Goal: Obtain resource: Obtain resource

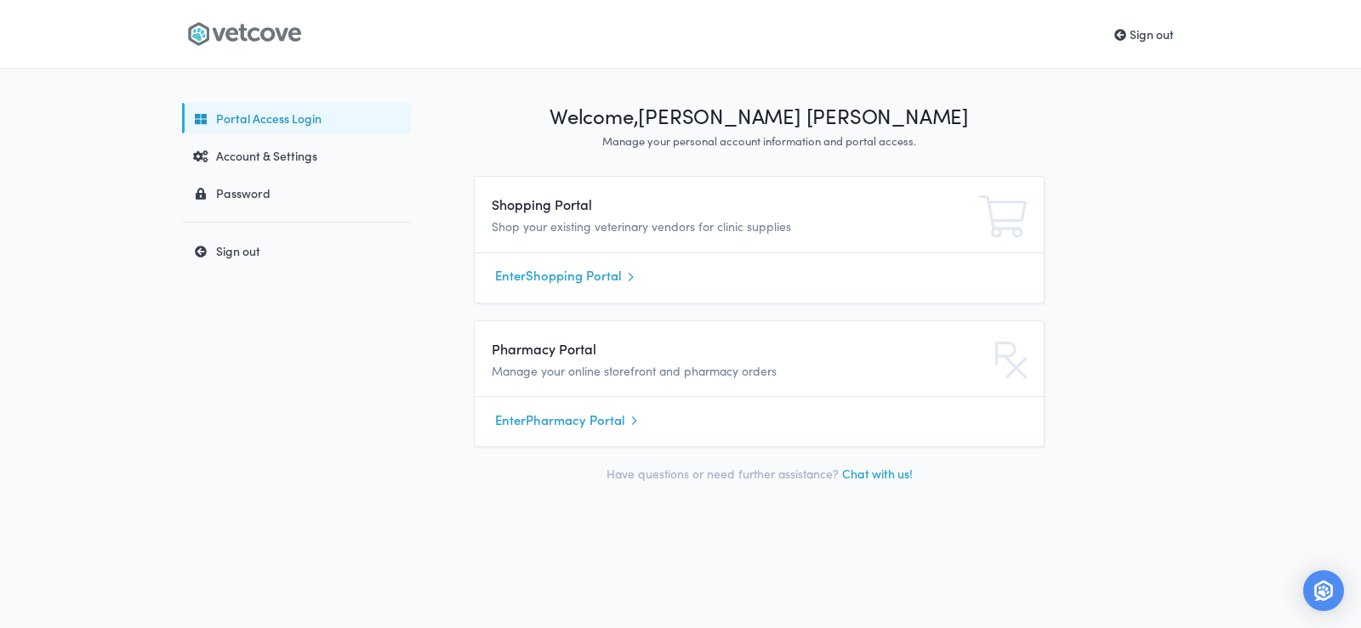
click at [605, 270] on link "Enter Shopping Portal" at bounding box center [759, 277] width 528 height 26
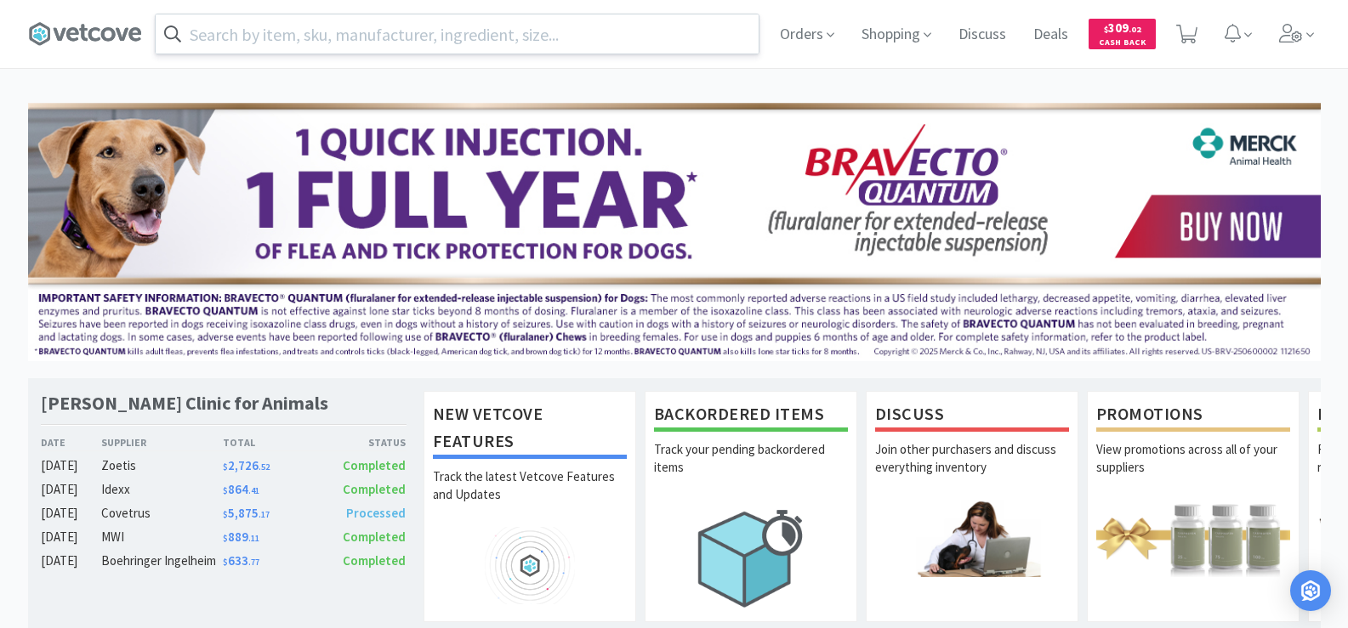
click at [579, 35] on input "text" at bounding box center [457, 33] width 603 height 39
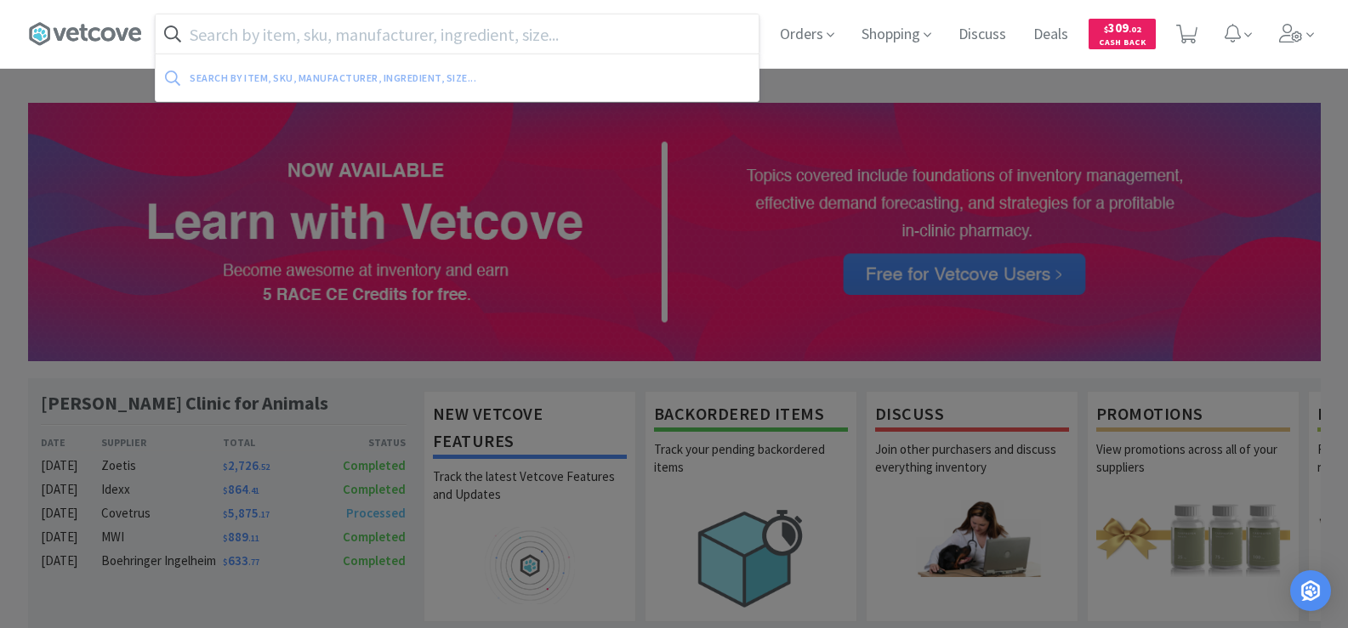
click at [662, 442] on div at bounding box center [674, 314] width 1348 height 628
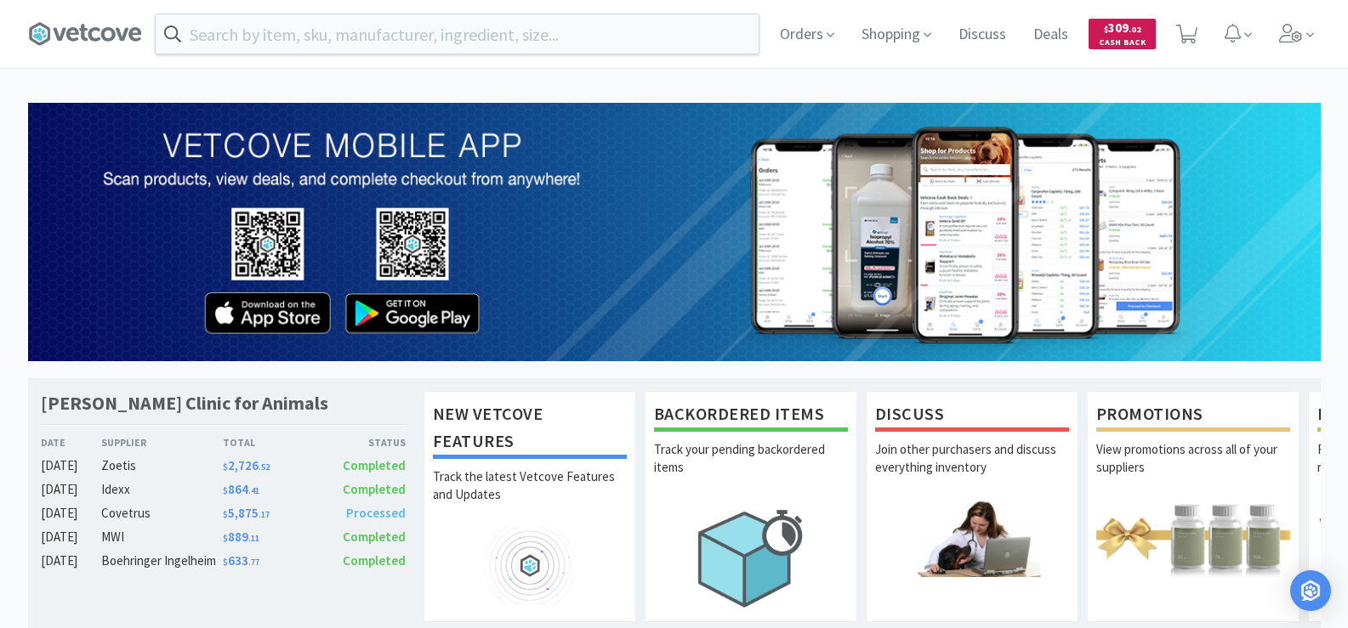
click at [1108, 34] on span "$" at bounding box center [1106, 29] width 4 height 11
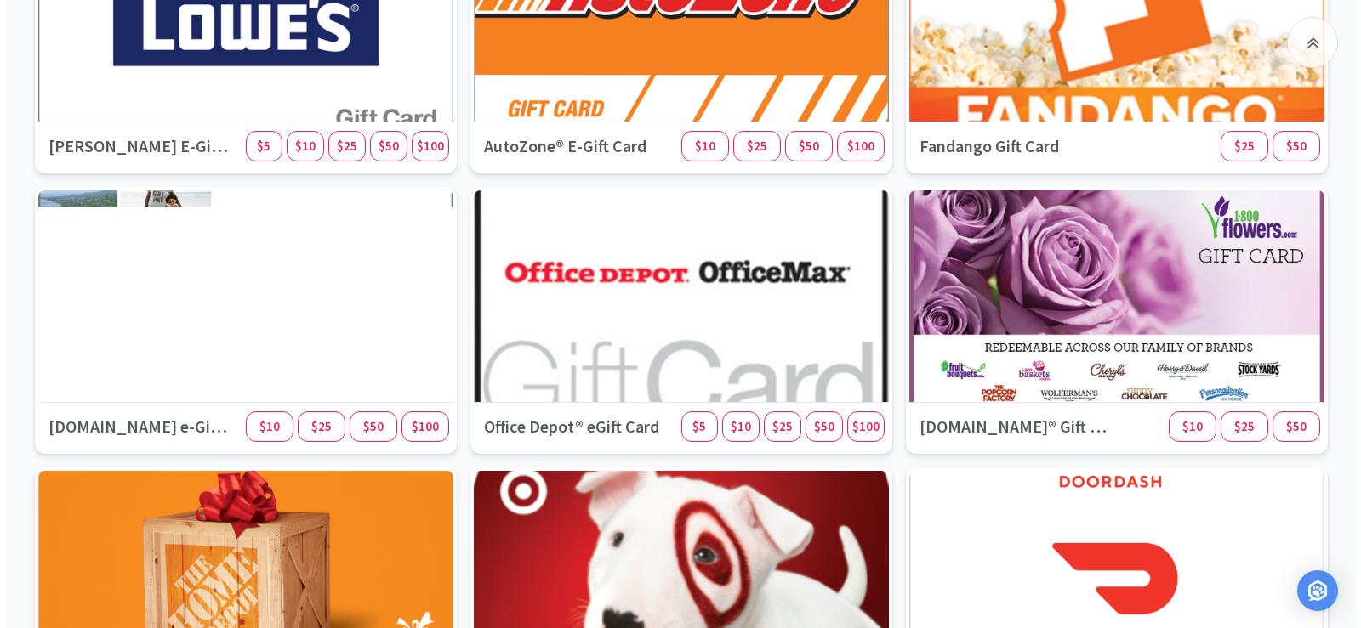
scroll to position [1361, 0]
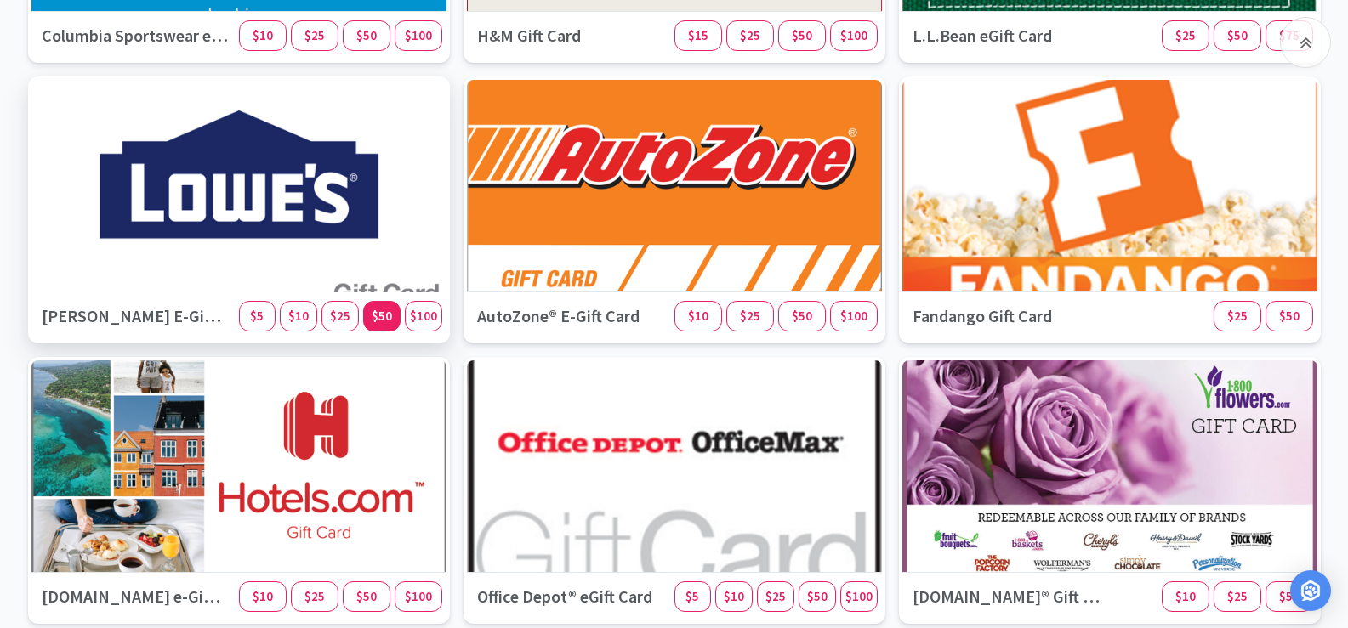
click at [385, 319] on span "$50" at bounding box center [382, 316] width 20 height 16
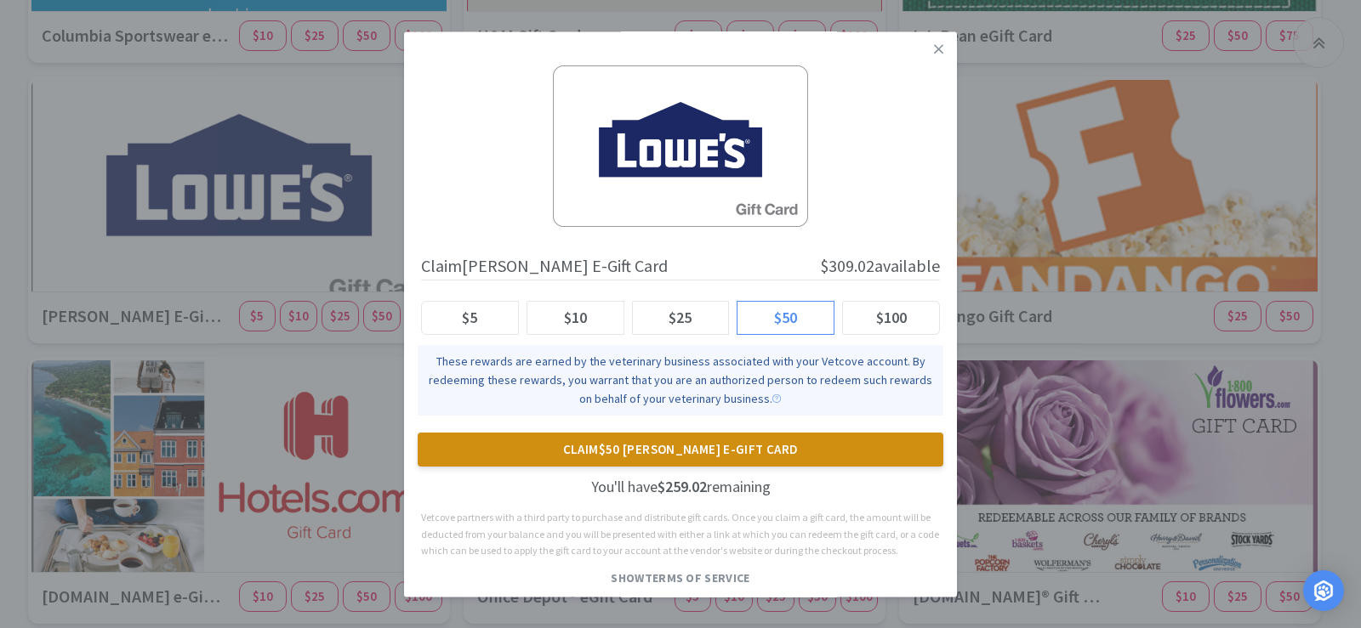
click at [580, 446] on button "Claim $50 Lowe's E-Gift Card" at bounding box center [681, 450] width 526 height 34
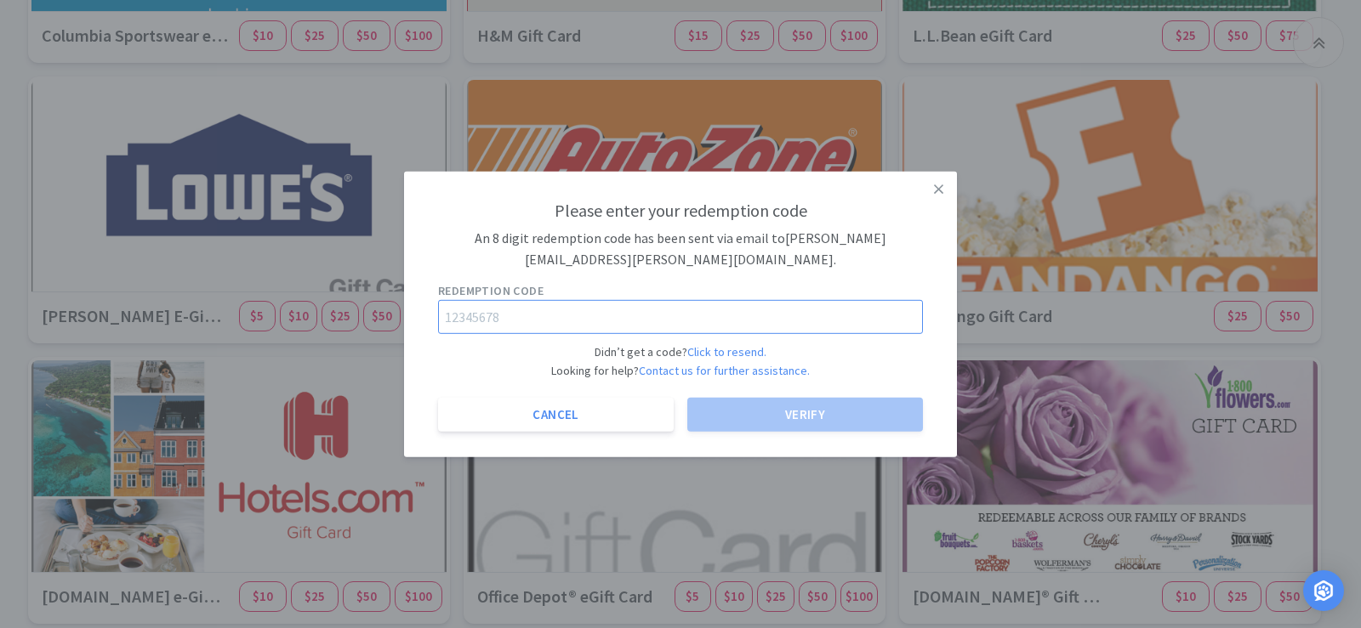
paste input "14330822"
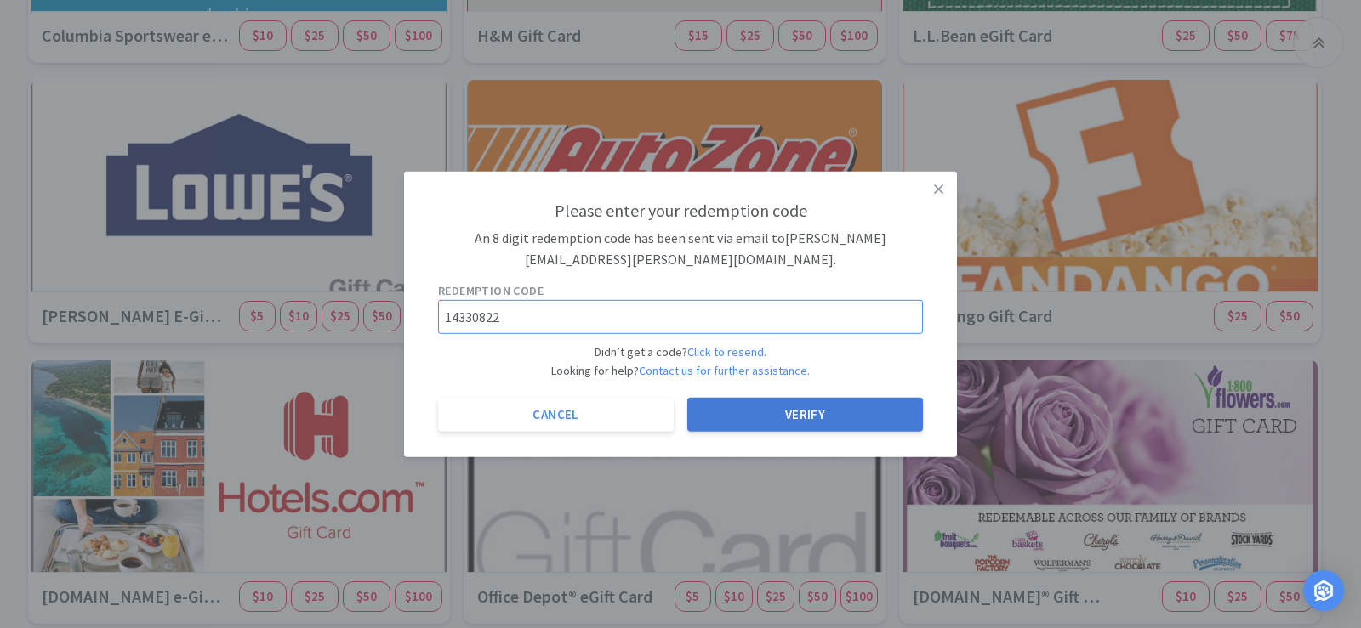
type input "14330822"
click at [801, 421] on button "Verify" at bounding box center [805, 415] width 236 height 34
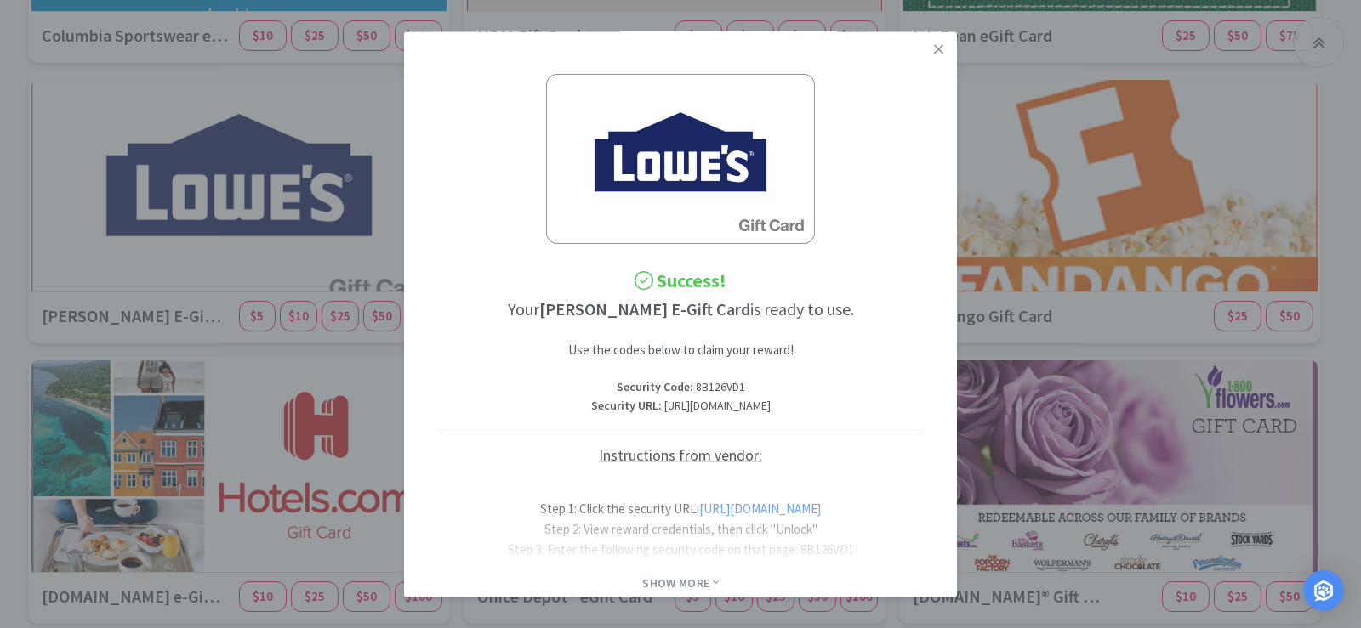
scroll to position [201, 0]
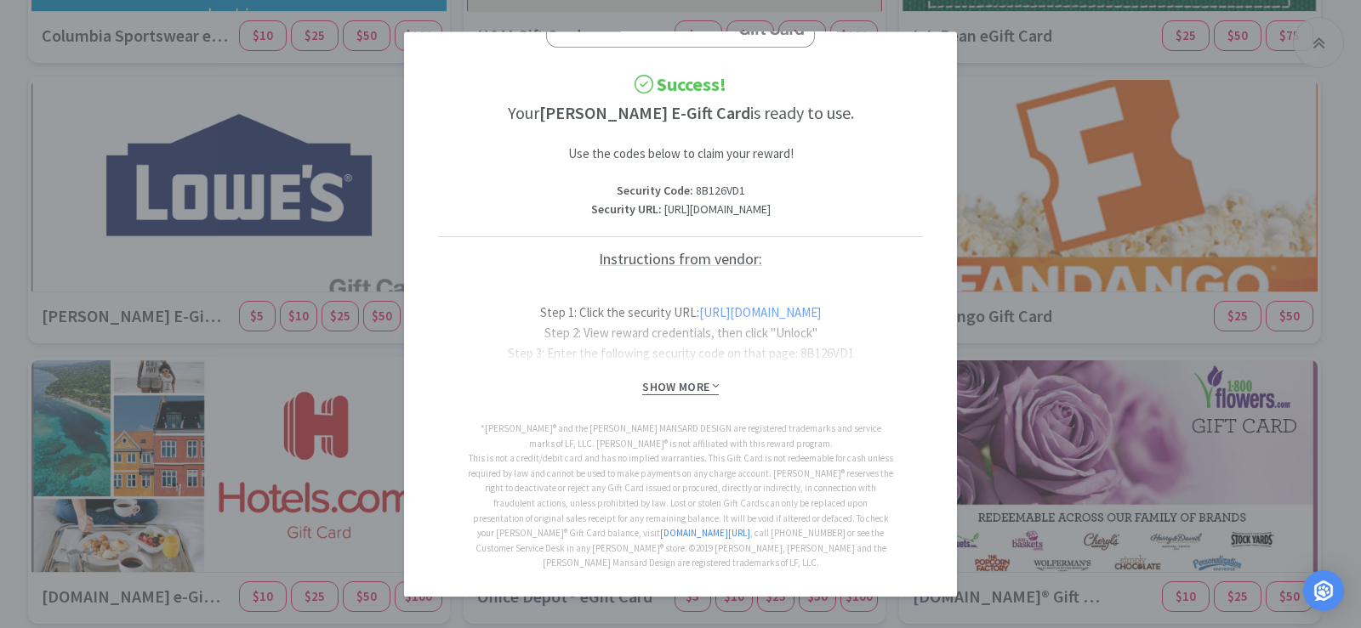
click at [693, 395] on span "Show More" at bounding box center [680, 387] width 76 height 16
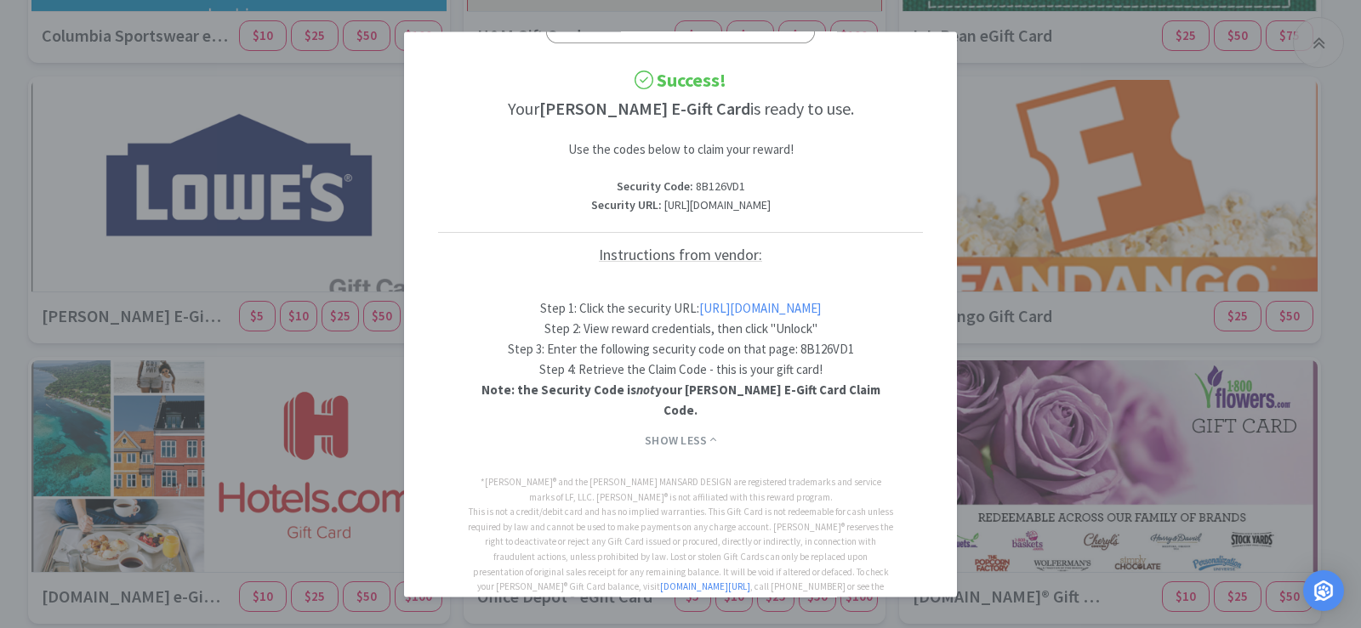
click at [699, 316] on link "https://codes.rewardcodes.com/r2/1/6tlJbMbTzBN8hIWrE5ju-PHPJN7LoOwWzEt9Q9P4soA7…" at bounding box center [760, 308] width 122 height 16
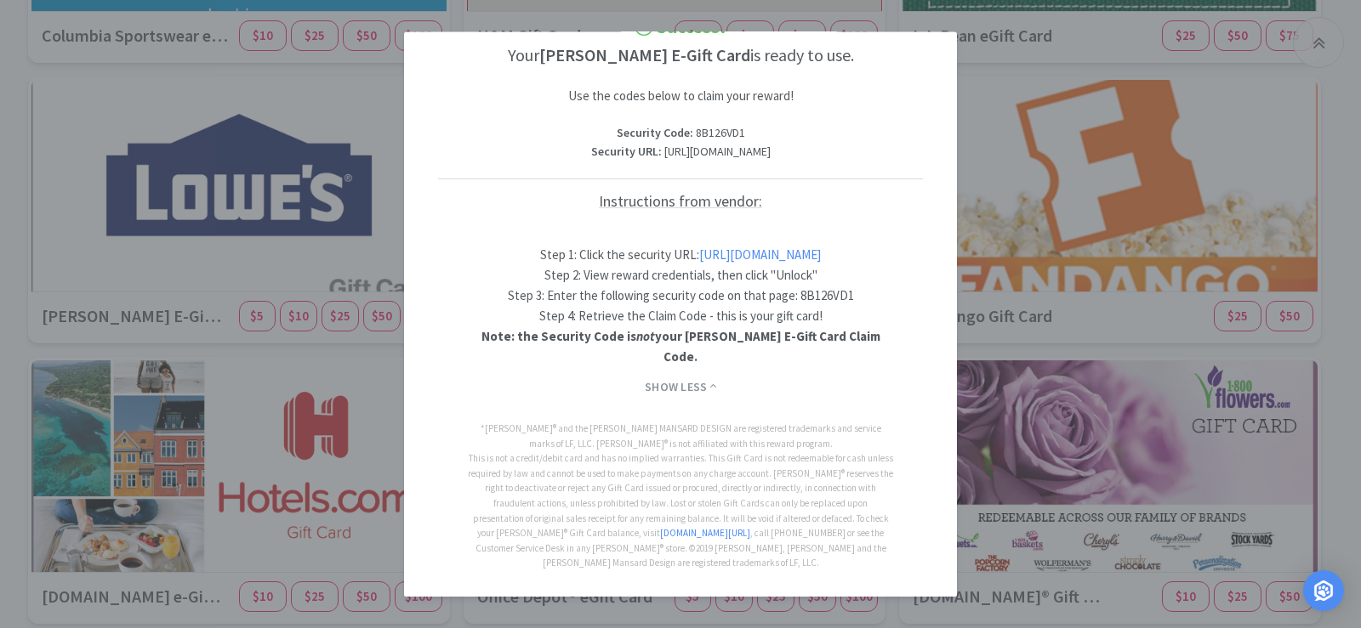
scroll to position [109, 0]
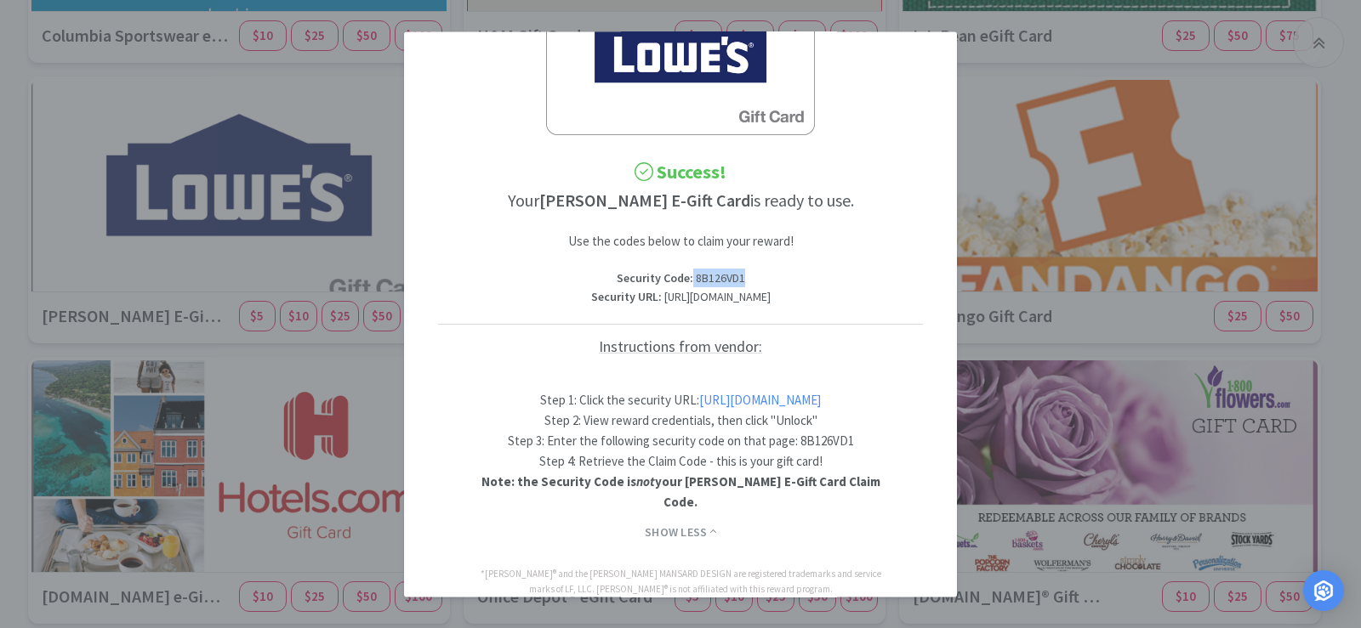
drag, startPoint x: 744, startPoint y: 272, endPoint x: 685, endPoint y: 276, distance: 58.8
click at [685, 276] on p "Security Code : 8B126VD1" at bounding box center [680, 279] width 485 height 19
copy p "8B126VD1"
